Goal: Task Accomplishment & Management: Complete application form

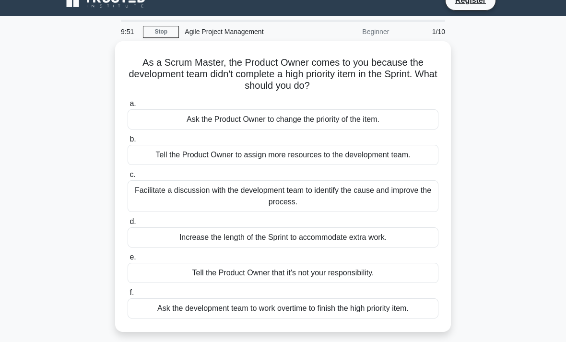
scroll to position [16, 0]
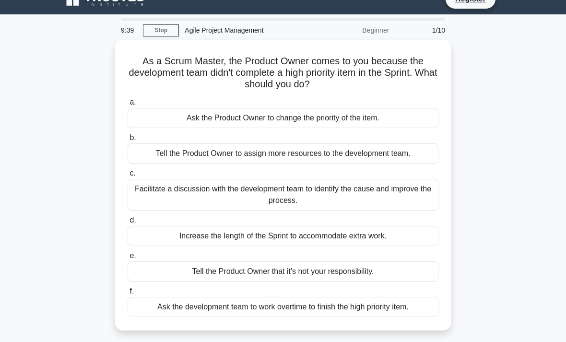
click at [388, 194] on div "Facilitate a discussion with the development team to identify the cause and imp…" at bounding box center [283, 195] width 311 height 32
click at [128, 177] on input "c. Facilitate a discussion with the development team to identify the cause and …" at bounding box center [128, 173] width 0 height 6
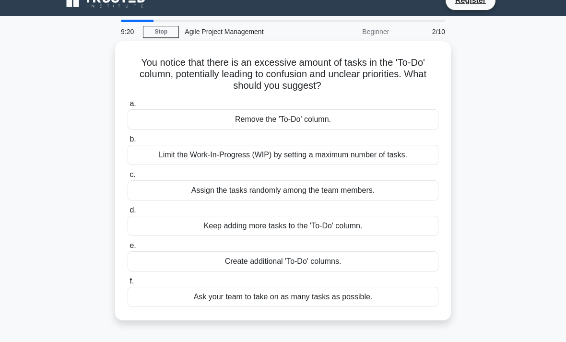
scroll to position [14, 0]
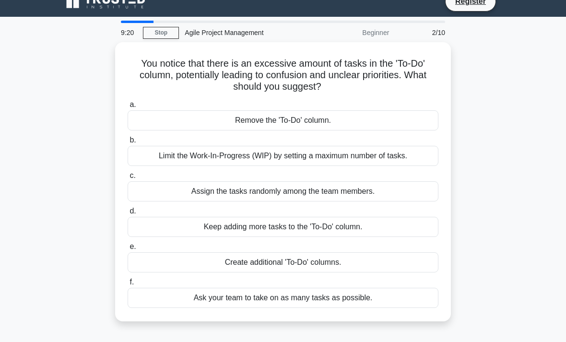
click at [386, 159] on div "Limit the Work-In-Progress (WIP) by setting a maximum number of tasks." at bounding box center [283, 156] width 311 height 20
click at [128, 144] on input "b. Limit the Work-In-Progress (WIP) by setting a maximum number of tasks." at bounding box center [128, 140] width 0 height 6
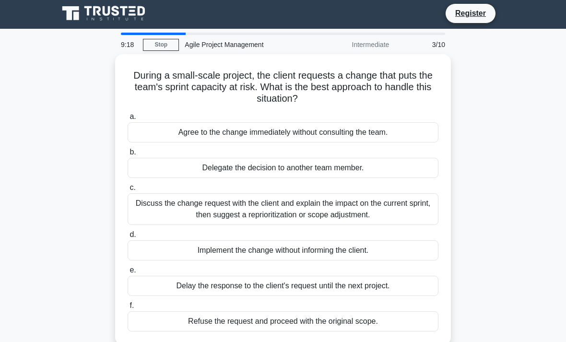
scroll to position [0, 0]
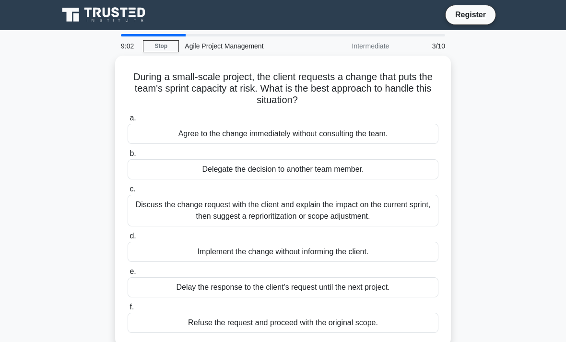
click at [387, 208] on div "Discuss the change request with the client and explain the impact on the curren…" at bounding box center [283, 211] width 311 height 32
click at [128, 192] on input "c. Discuss the change request with the client and explain the impact on the cur…" at bounding box center [128, 189] width 0 height 6
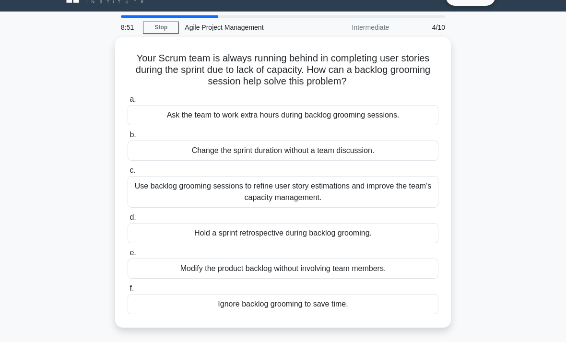
scroll to position [23, 0]
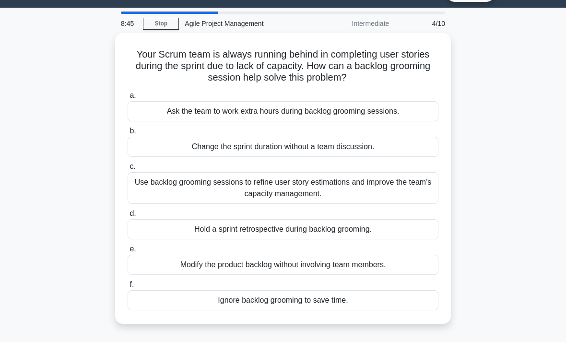
click at [312, 189] on div "Use backlog grooming sessions to refine user story estimations and improve the …" at bounding box center [283, 188] width 311 height 32
click at [128, 170] on input "c. Use backlog grooming sessions to refine user story estimations and improve t…" at bounding box center [128, 167] width 0 height 6
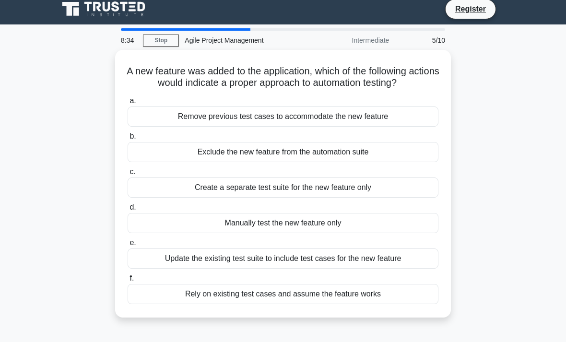
scroll to position [7, 0]
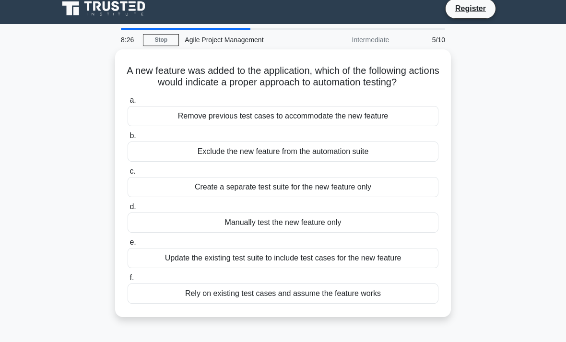
click at [416, 268] on div "Update the existing test suite to include test cases for the new feature" at bounding box center [283, 258] width 311 height 20
click at [128, 246] on input "e. Update the existing test suite to include test cases for the new feature" at bounding box center [128, 243] width 0 height 6
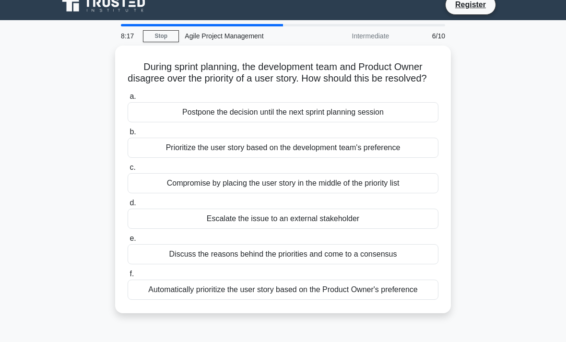
scroll to position [14, 0]
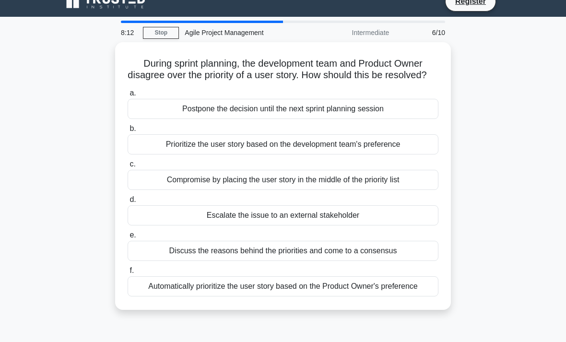
click at [414, 259] on div "Discuss the reasons behind the priorities and come to a consensus" at bounding box center [283, 251] width 311 height 20
click at [128, 239] on input "e. Discuss the reasons behind the priorities and come to a consensus" at bounding box center [128, 235] width 0 height 6
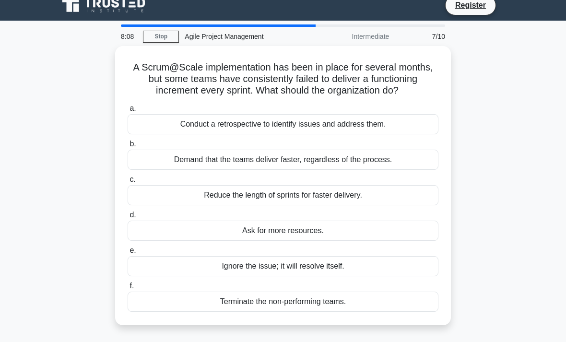
scroll to position [11, 0]
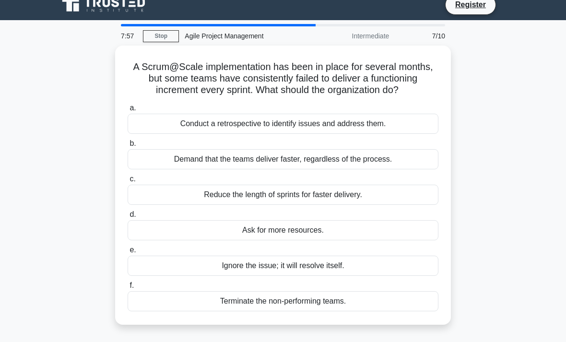
click at [355, 133] on div "Conduct a retrospective to identify issues and address them." at bounding box center [283, 124] width 311 height 20
click at [128, 111] on input "a. Conduct a retrospective to identify issues and address them." at bounding box center [128, 108] width 0 height 6
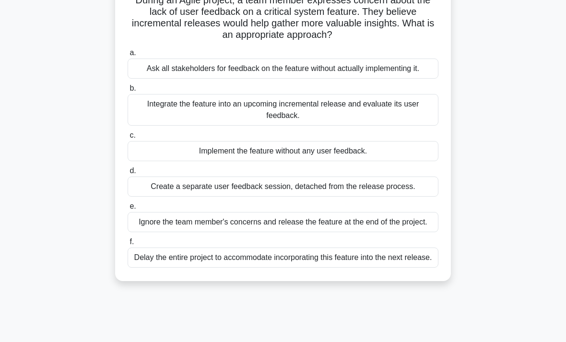
scroll to position [78, 0]
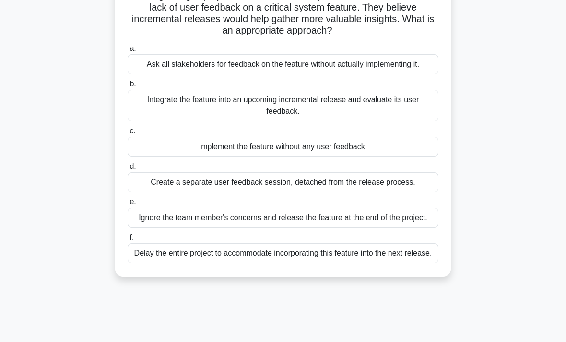
click at [403, 116] on div "Integrate the feature into an upcoming incremental release and evaluate its use…" at bounding box center [283, 106] width 311 height 32
click at [128, 87] on input "b. Integrate the feature into an upcoming incremental release and evaluate its …" at bounding box center [128, 84] width 0 height 6
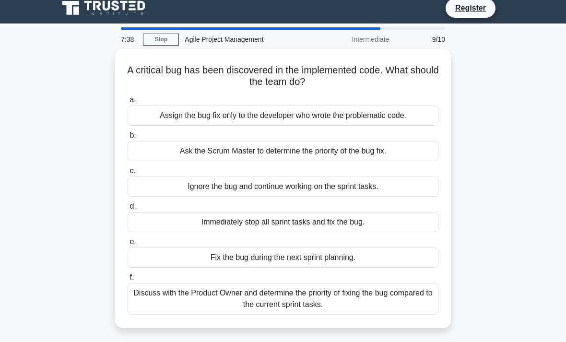
scroll to position [0, 0]
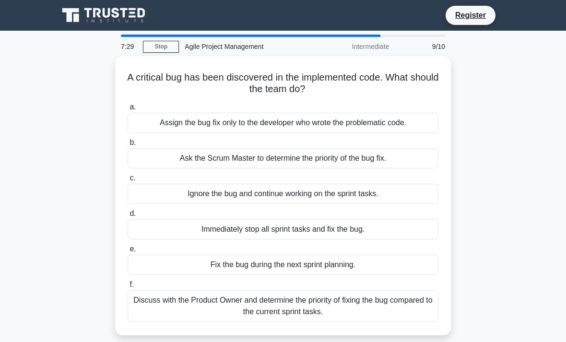
click at [336, 311] on div "Discuss with the Product Owner and determine the priority of fixing the bug com…" at bounding box center [283, 306] width 311 height 32
click at [128, 288] on input "f. Discuss with the Product Owner and determine the priority of fixing the bug …" at bounding box center [128, 285] width 0 height 6
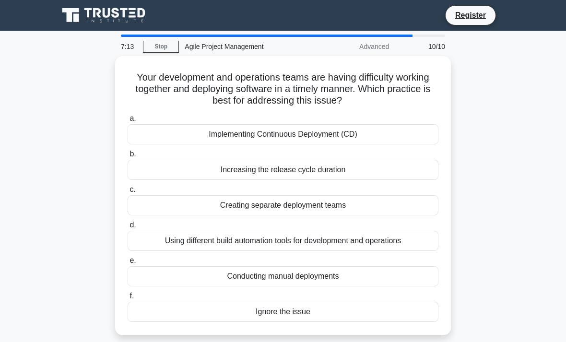
click at [418, 134] on div "Implementing Continuous Deployment (CD)" at bounding box center [283, 134] width 311 height 20
click at [128, 122] on input "a. Implementing Continuous Deployment (CD)" at bounding box center [128, 119] width 0 height 6
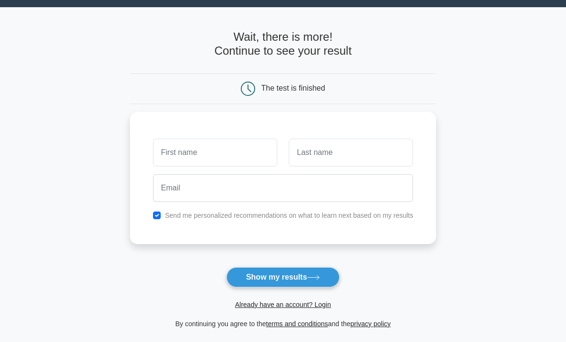
scroll to position [24, 0]
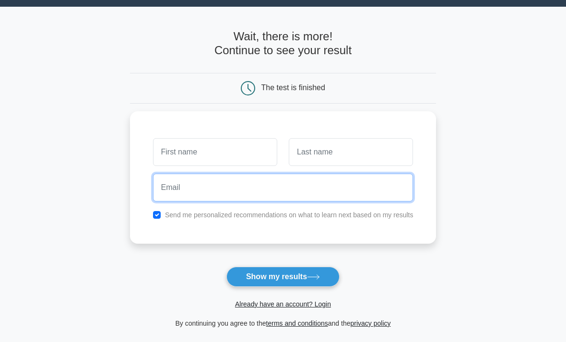
click at [352, 190] on input "email" at bounding box center [283, 188] width 261 height 28
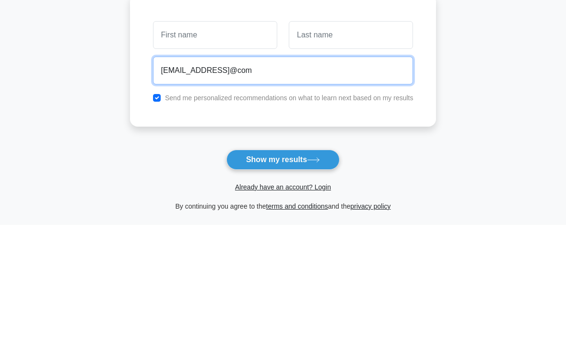
type input "nopwaree@gmail@com"
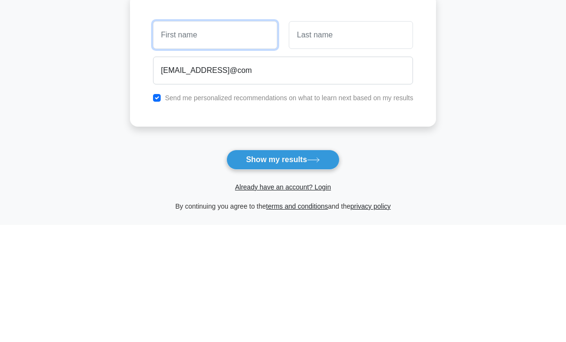
click at [235, 139] on input "text" at bounding box center [215, 153] width 124 height 28
type input "A"
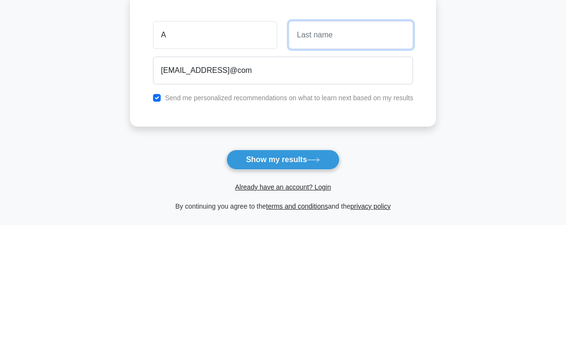
click at [363, 139] on input "text" at bounding box center [351, 153] width 124 height 28
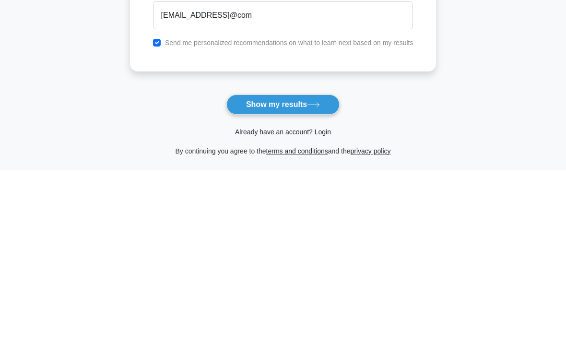
type input "R"
click at [312, 275] on icon at bounding box center [313, 277] width 13 height 5
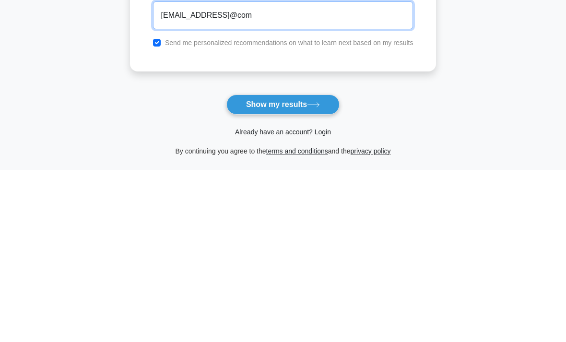
click at [216, 174] on input "nopwaree@gmail@com" at bounding box center [283, 188] width 261 height 28
type input "nopwaree@gmail.com"
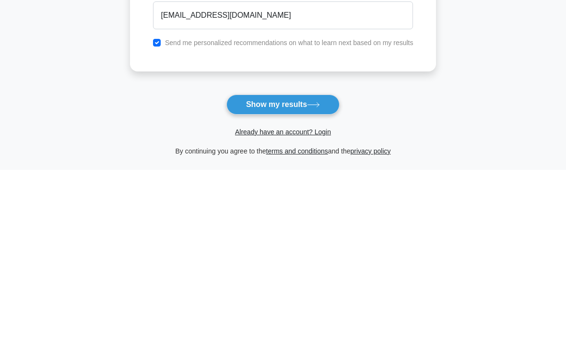
click at [296, 267] on button "Show my results" at bounding box center [283, 277] width 113 height 20
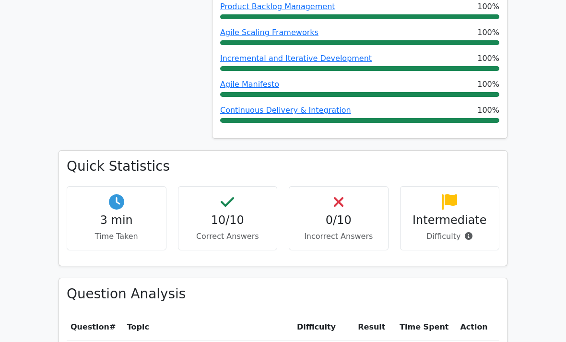
scroll to position [541, 0]
click at [468, 232] on icon at bounding box center [469, 236] width 8 height 8
click at [500, 151] on div "Quick Statistics 3 min Time Taken 10/10 Correct Answers 0/10 Incorrect Answers …" at bounding box center [283, 208] width 448 height 115
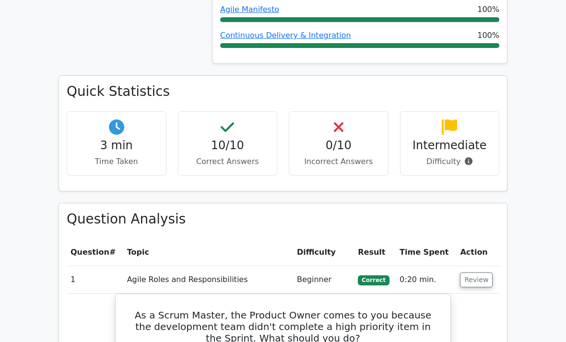
scroll to position [594, 0]
